Goal: Task Accomplishment & Management: Use online tool/utility

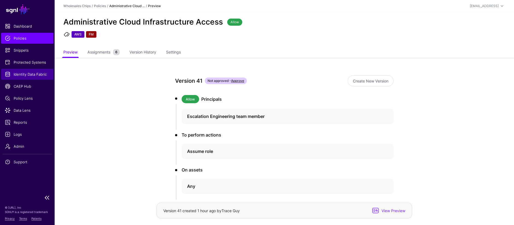
click at [31, 74] on span "Identity Data Fabric" at bounding box center [27, 74] width 45 height 5
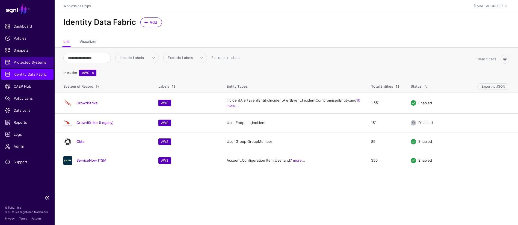
click at [35, 65] on span "Protected Systems" at bounding box center [27, 62] width 45 height 5
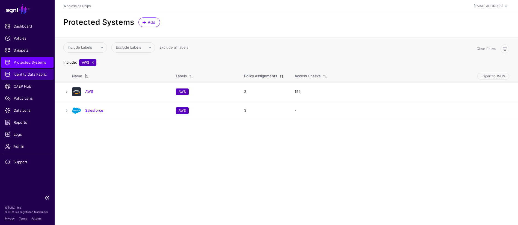
click at [35, 74] on span "Identity Data Fabric" at bounding box center [27, 74] width 45 height 5
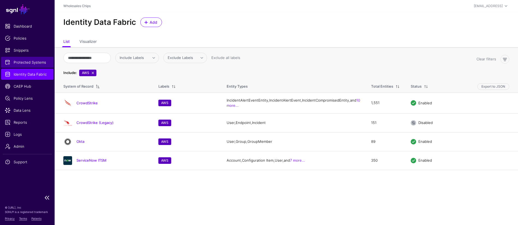
click at [21, 63] on span "Protected Systems" at bounding box center [27, 62] width 45 height 5
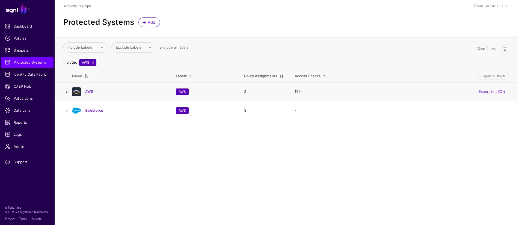
click at [68, 91] on link at bounding box center [66, 91] width 7 height 7
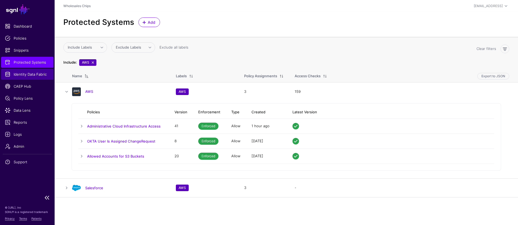
click at [27, 75] on span "Identity Data Fabric" at bounding box center [27, 74] width 45 height 5
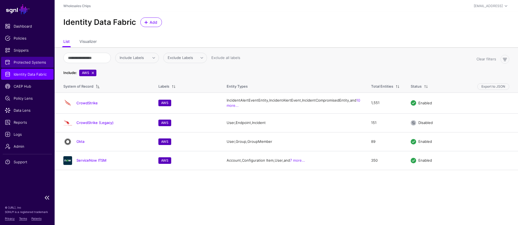
click at [26, 61] on span "Protected Systems" at bounding box center [27, 62] width 45 height 5
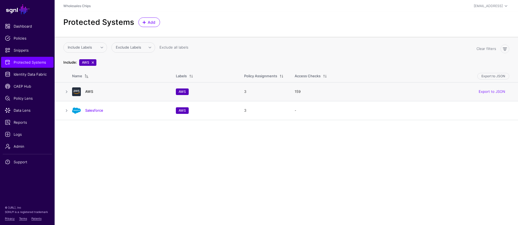
click at [89, 90] on link "AWS" at bounding box center [89, 91] width 8 height 4
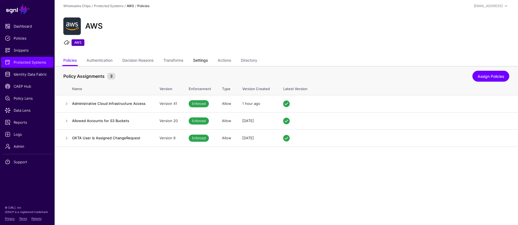
click at [208, 60] on link "Settings" at bounding box center [200, 61] width 15 height 10
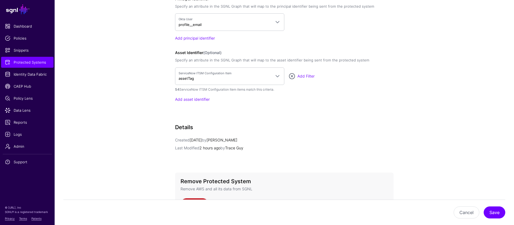
scroll to position [470, 0]
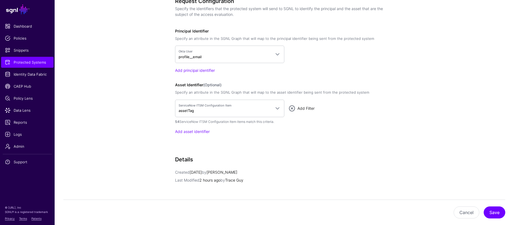
click at [306, 108] on link "Add Filter" at bounding box center [305, 108] width 17 height 5
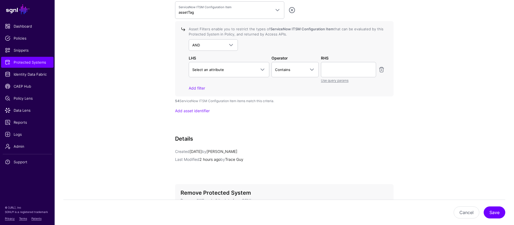
scroll to position [568, 0]
click at [266, 72] on link "Select an attribute" at bounding box center [229, 69] width 81 height 15
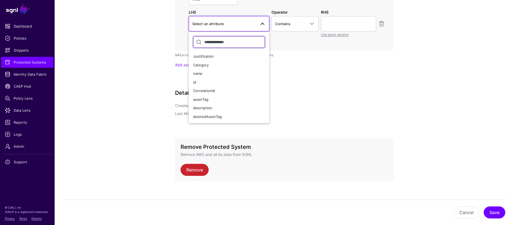
scroll to position [615, 0]
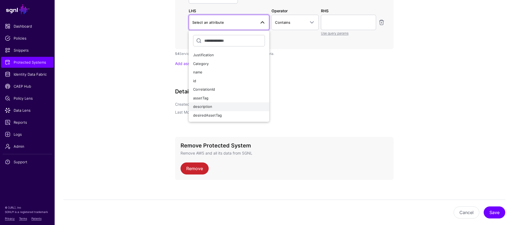
click at [241, 109] on button "description" at bounding box center [229, 106] width 81 height 9
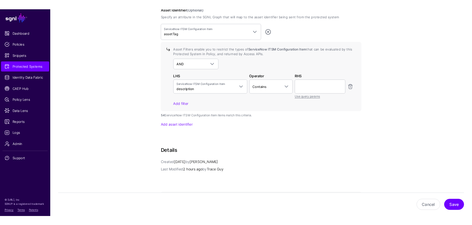
scroll to position [519, 0]
